Goal: Find specific page/section: Find specific page/section

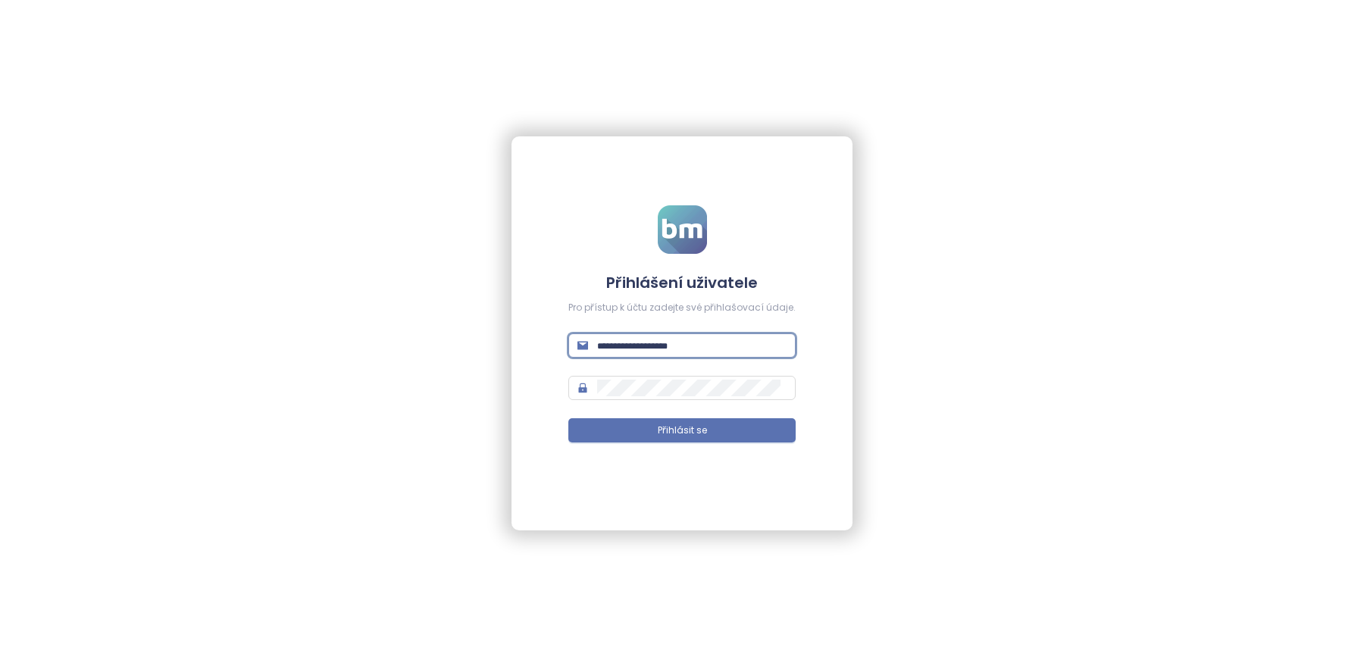
click at [627, 337] on input "text" at bounding box center [691, 345] width 189 height 17
click at [643, 339] on input "text" at bounding box center [691, 345] width 189 height 17
type input "**********"
click at [680, 429] on span "Přihlásit se" at bounding box center [682, 431] width 49 height 14
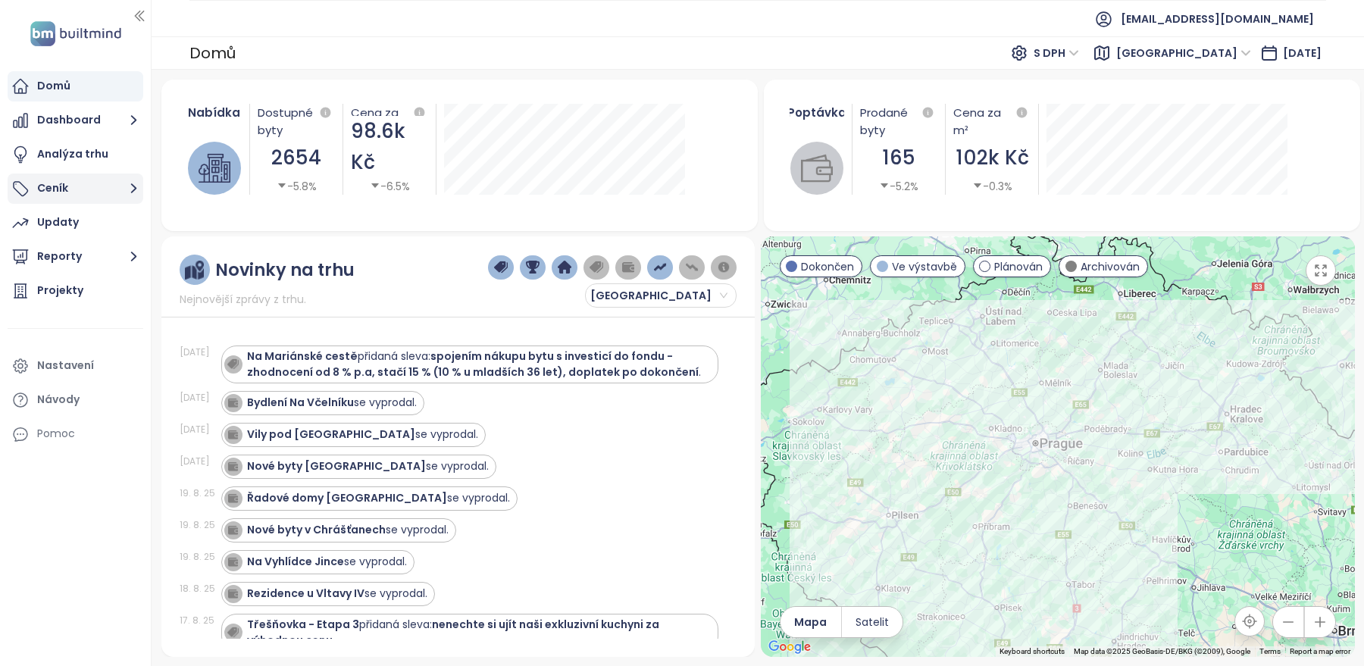
click at [86, 194] on button "Ceník" at bounding box center [76, 188] width 136 height 30
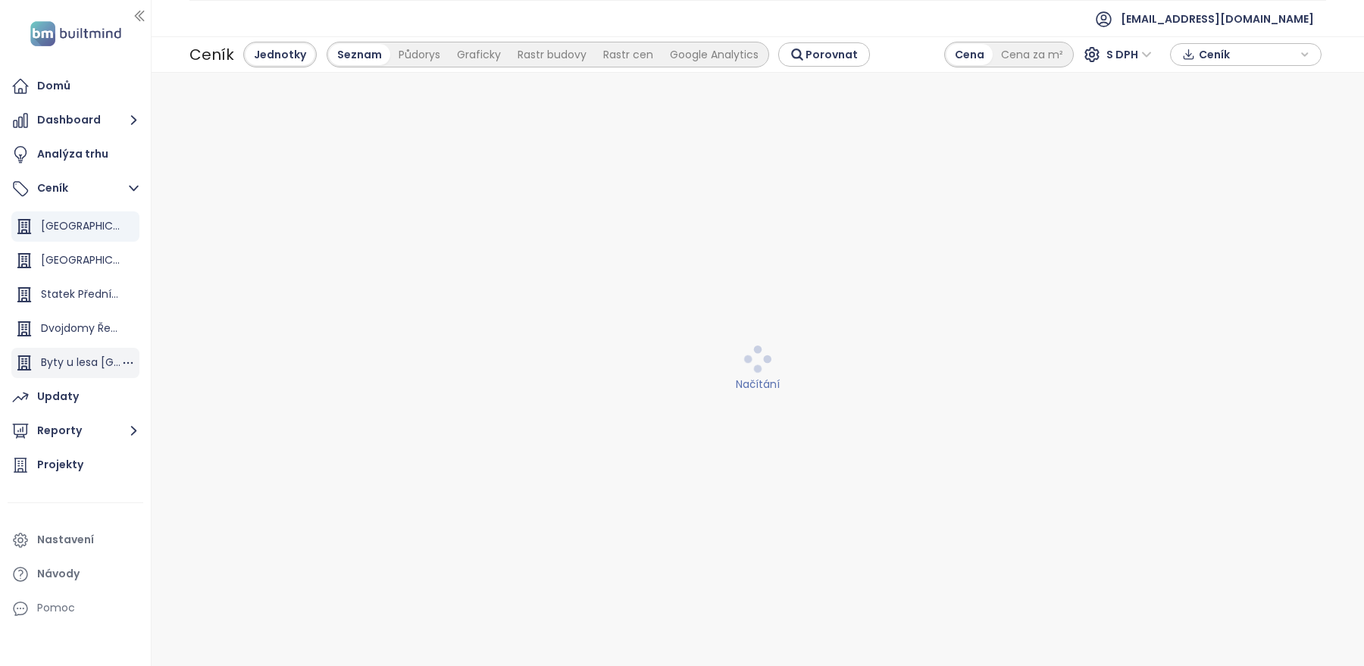
click at [78, 355] on span "Byty u lesa [GEOGRAPHIC_DATA]" at bounding box center [126, 362] width 171 height 15
